Goal: Manage account settings

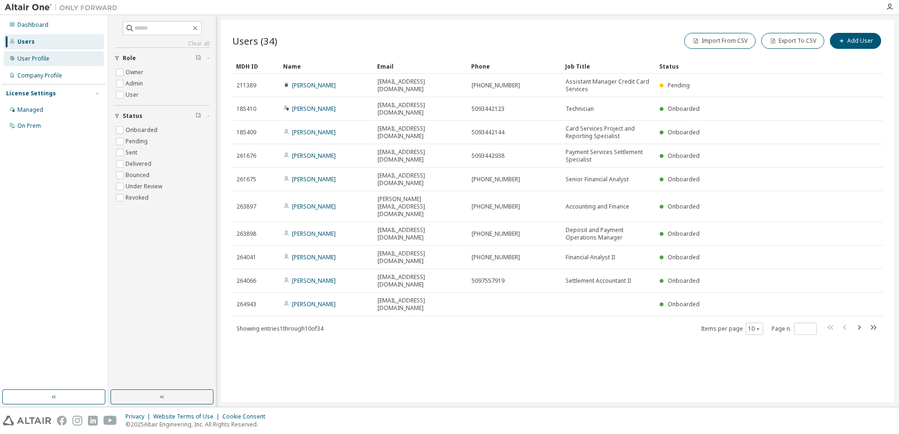
click at [33, 60] on div "User Profile" at bounding box center [33, 59] width 32 height 8
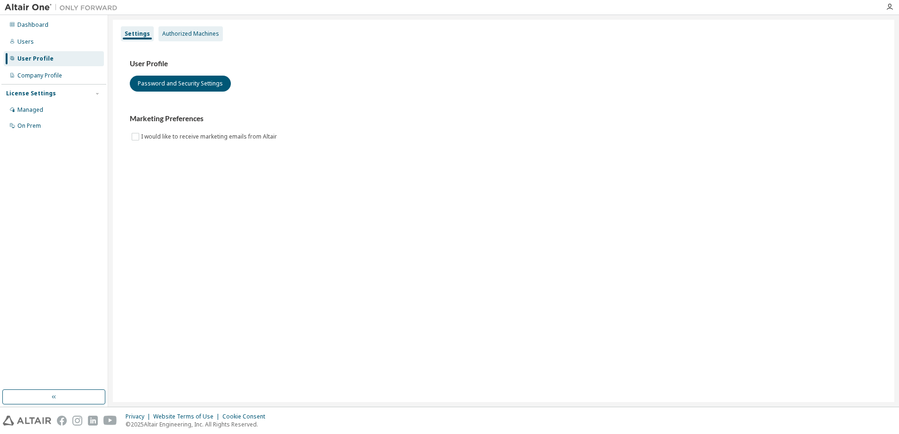
click at [188, 35] on div "Authorized Machines" at bounding box center [190, 34] width 57 height 8
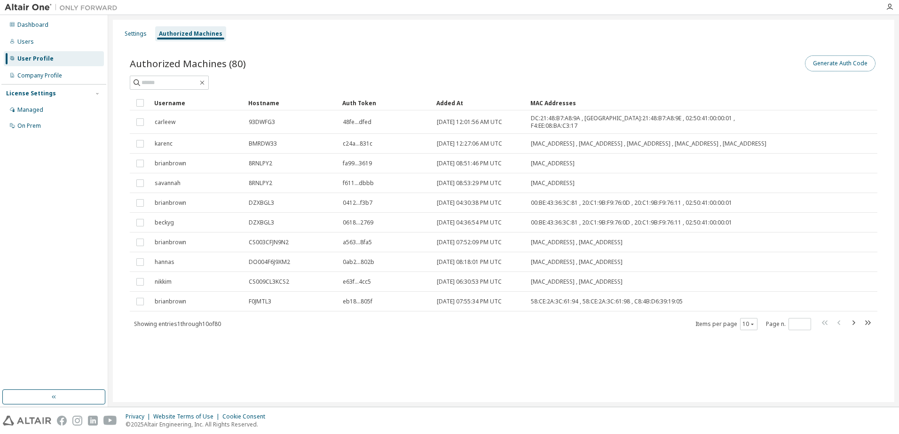
click at [844, 63] on button "Generate Auth Code" at bounding box center [840, 63] width 70 height 16
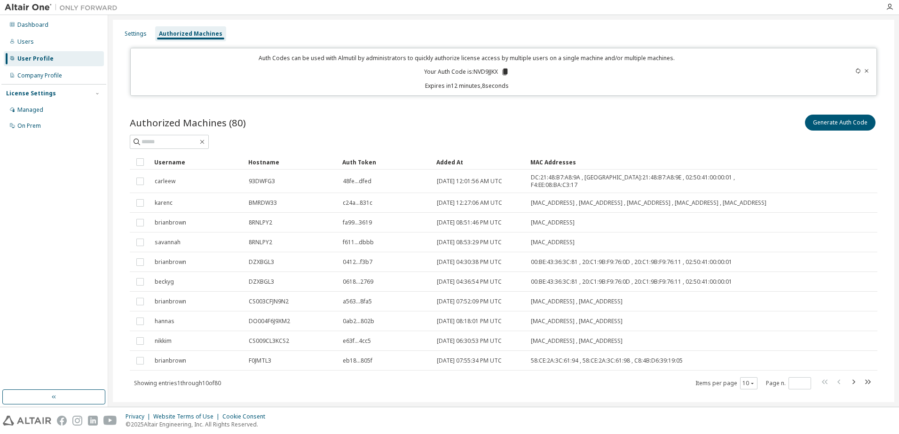
click at [492, 120] on div "Authorized Machines (80) Generate Auth Code" at bounding box center [503, 123] width 747 height 20
